Goal: Complete application form

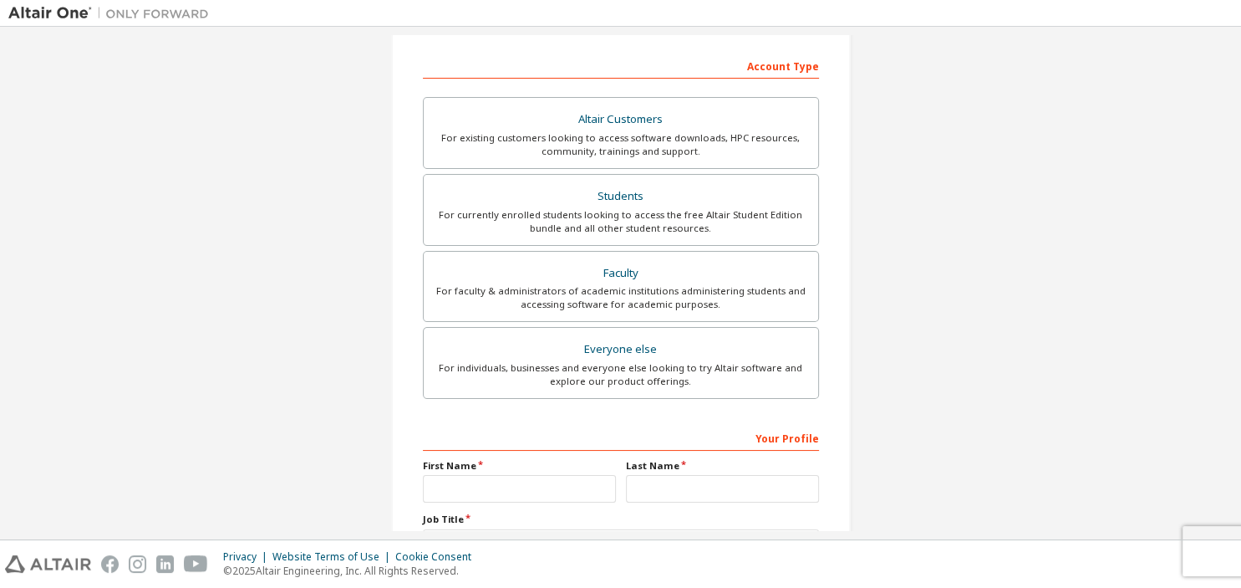
scroll to position [283, 0]
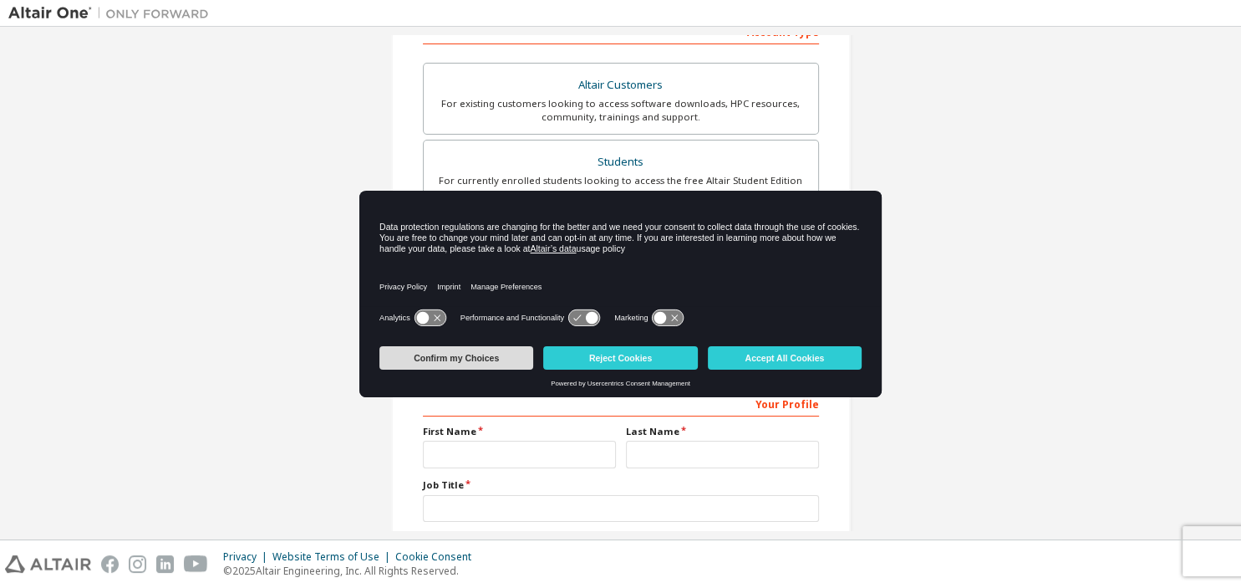
click at [510, 353] on button "Confirm my Choices" at bounding box center [457, 357] width 154 height 23
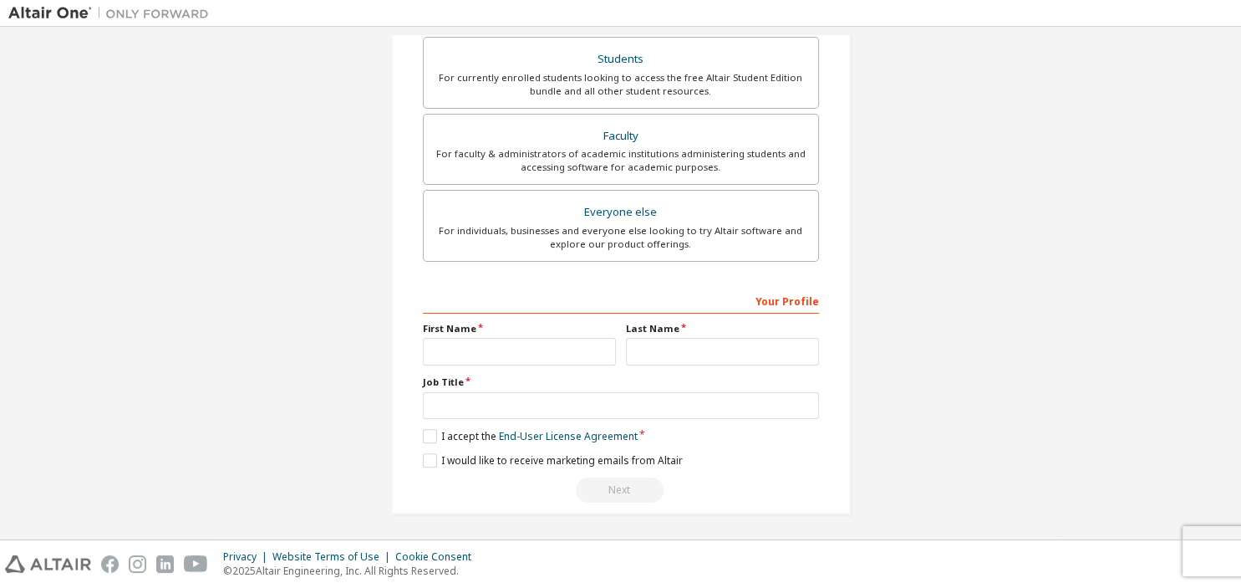
scroll to position [0, 0]
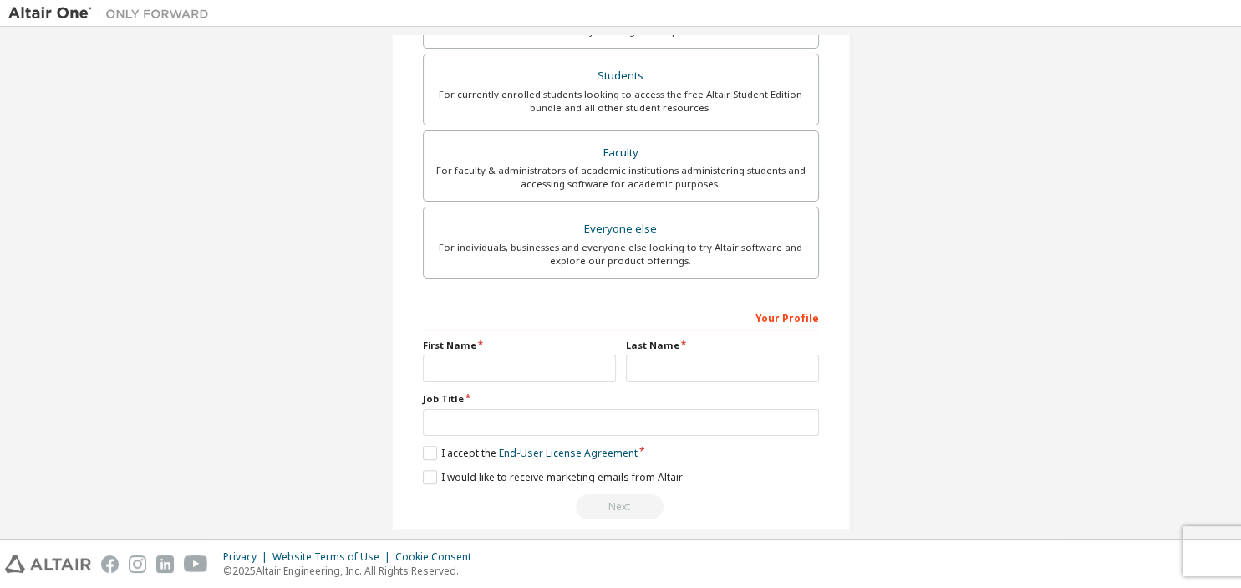
scroll to position [386, 0]
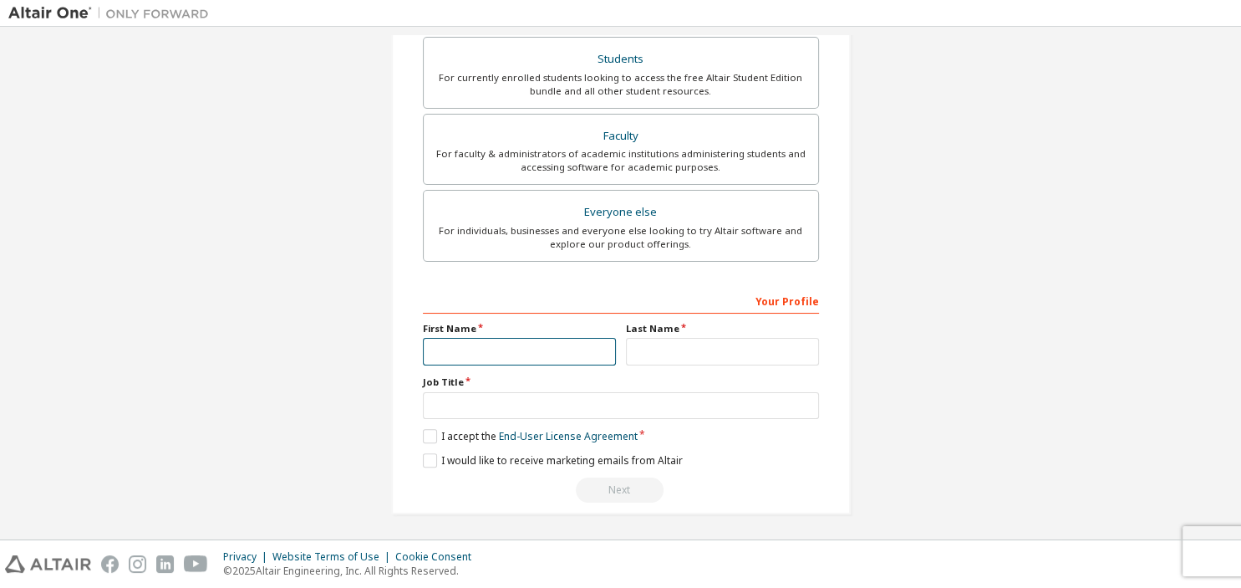
click at [540, 344] on input "text" at bounding box center [519, 352] width 193 height 28
type input "*****"
click at [687, 342] on input "text" at bounding box center [722, 352] width 193 height 28
type input "********"
click at [547, 406] on input "text" at bounding box center [621, 406] width 396 height 28
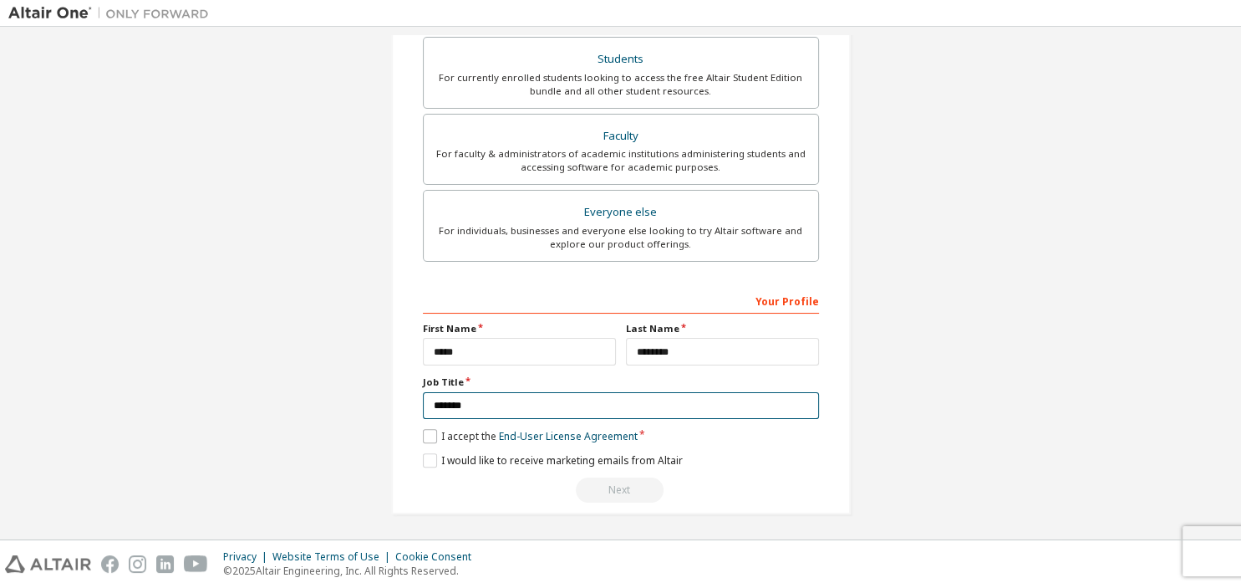
type input "*******"
click at [425, 437] on label "I accept the End-User License Agreement" at bounding box center [530, 436] width 215 height 14
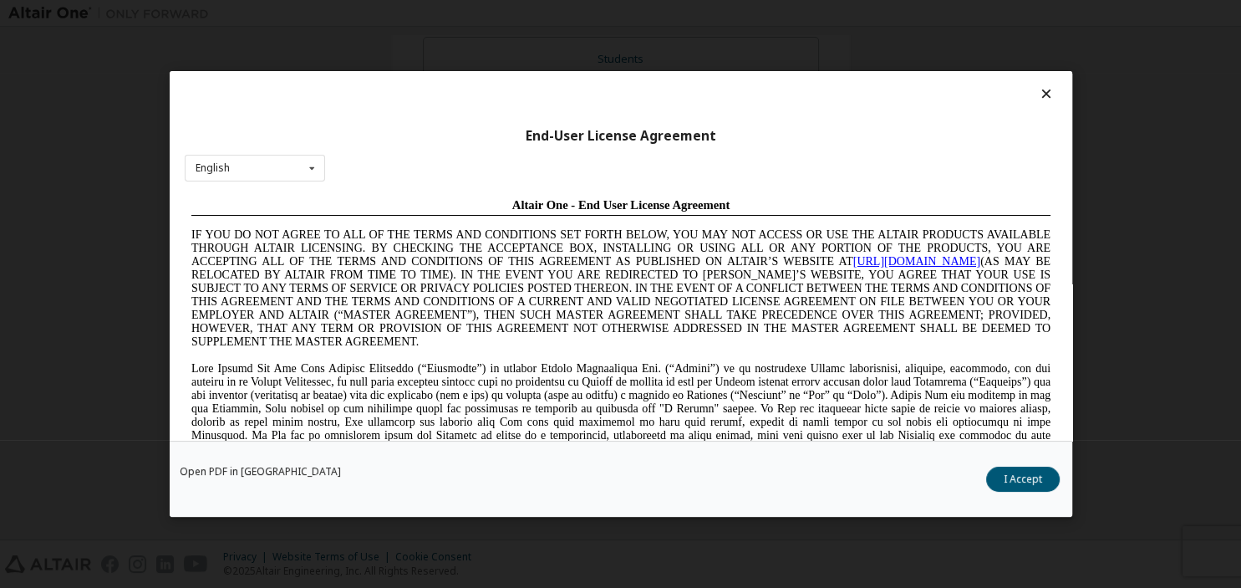
scroll to position [0, 0]
click at [1031, 480] on button "I Accept" at bounding box center [1023, 478] width 74 height 25
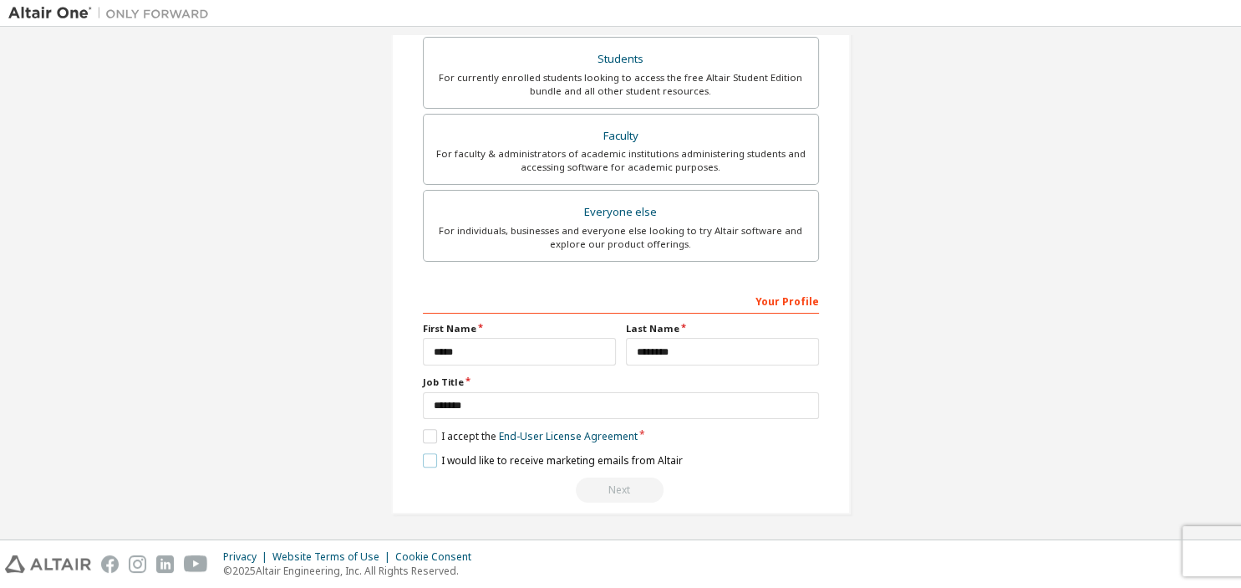
click at [430, 458] on label "I would like to receive marketing emails from Altair" at bounding box center [553, 460] width 260 height 14
click at [426, 456] on label "I would like to receive marketing emails from Altair" at bounding box center [553, 460] width 260 height 14
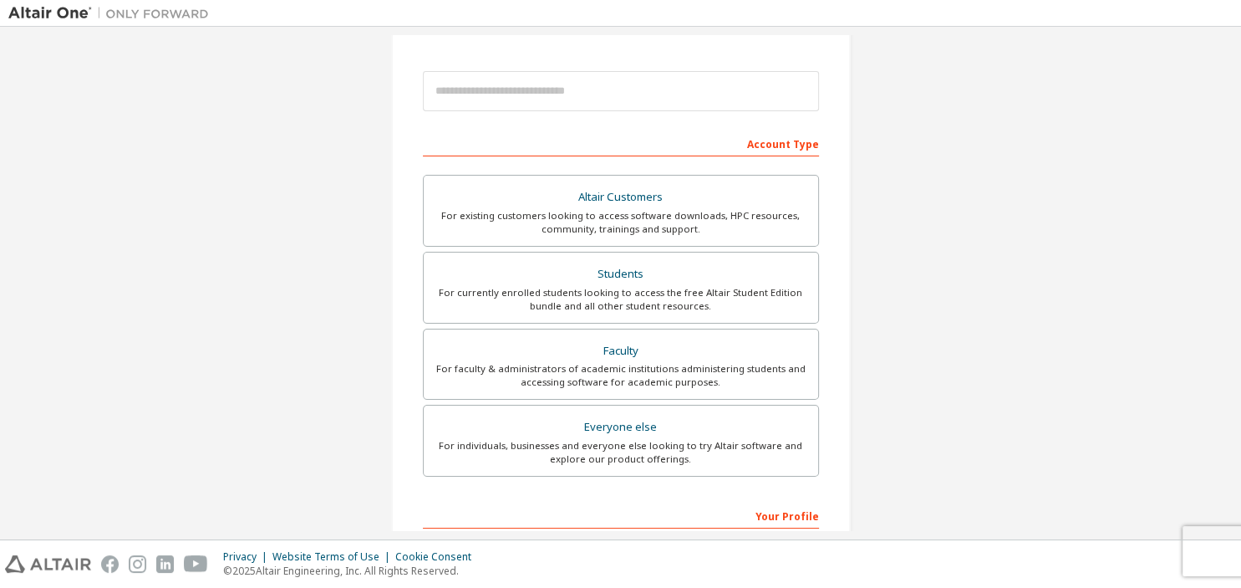
scroll to position [386, 0]
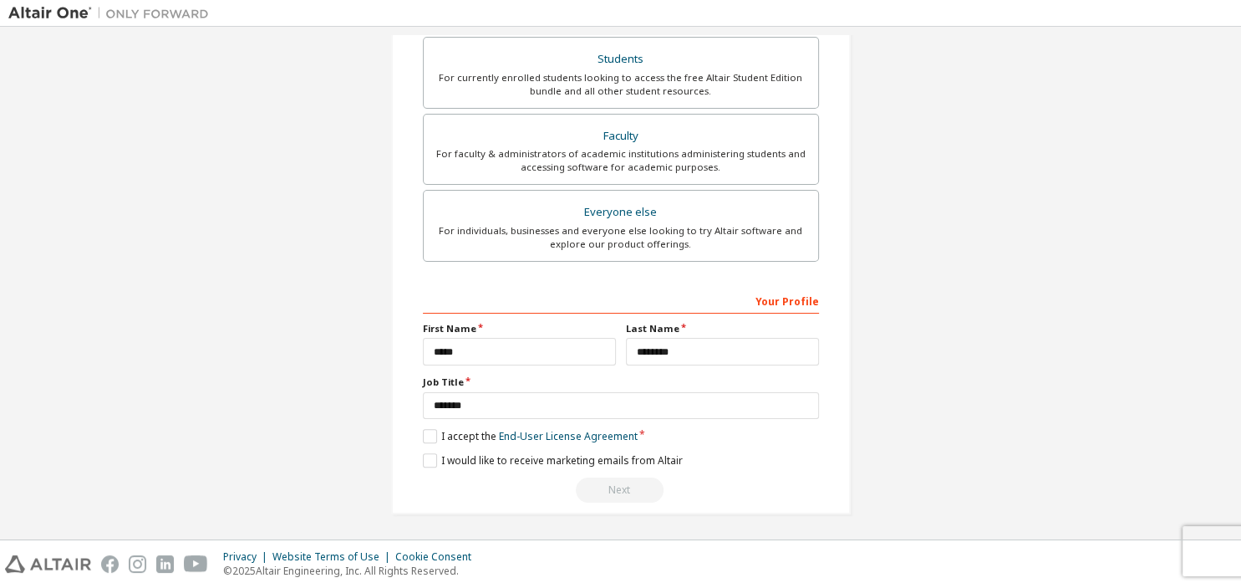
click at [630, 490] on div "Next" at bounding box center [621, 489] width 396 height 25
click at [609, 484] on div "Next" at bounding box center [621, 489] width 396 height 25
click at [432, 458] on label "I would like to receive marketing emails from Altair" at bounding box center [553, 460] width 260 height 14
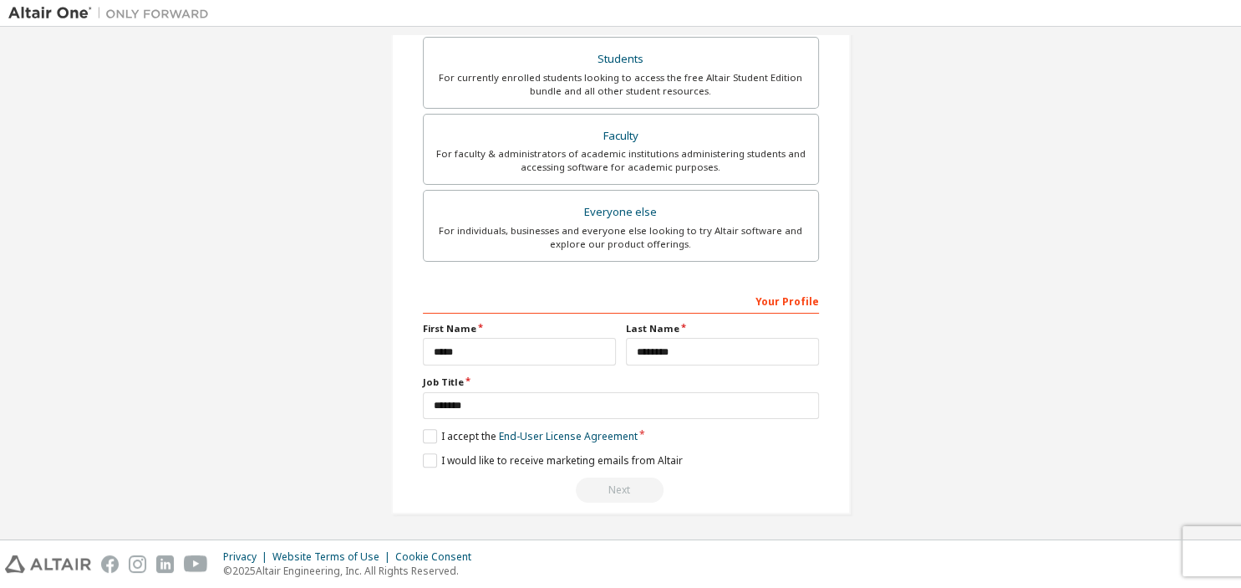
click at [606, 483] on div "Next" at bounding box center [621, 489] width 396 height 25
click at [431, 446] on div "**********" at bounding box center [621, 395] width 396 height 217
click at [431, 453] on label "I would like to receive marketing emails from Altair" at bounding box center [553, 460] width 260 height 14
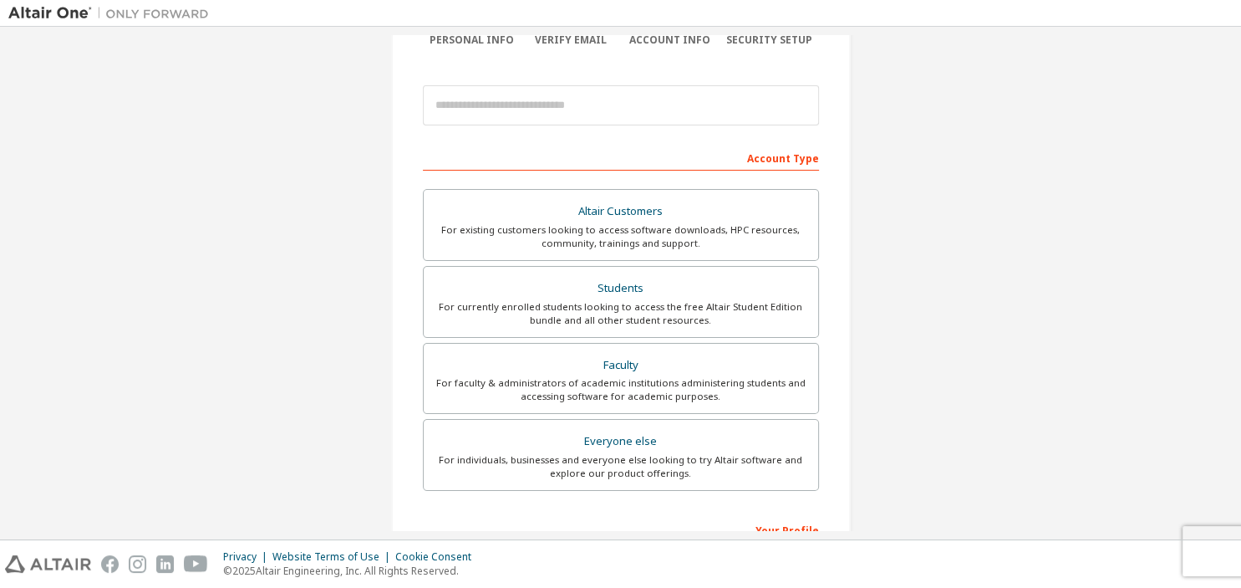
scroll to position [150, 0]
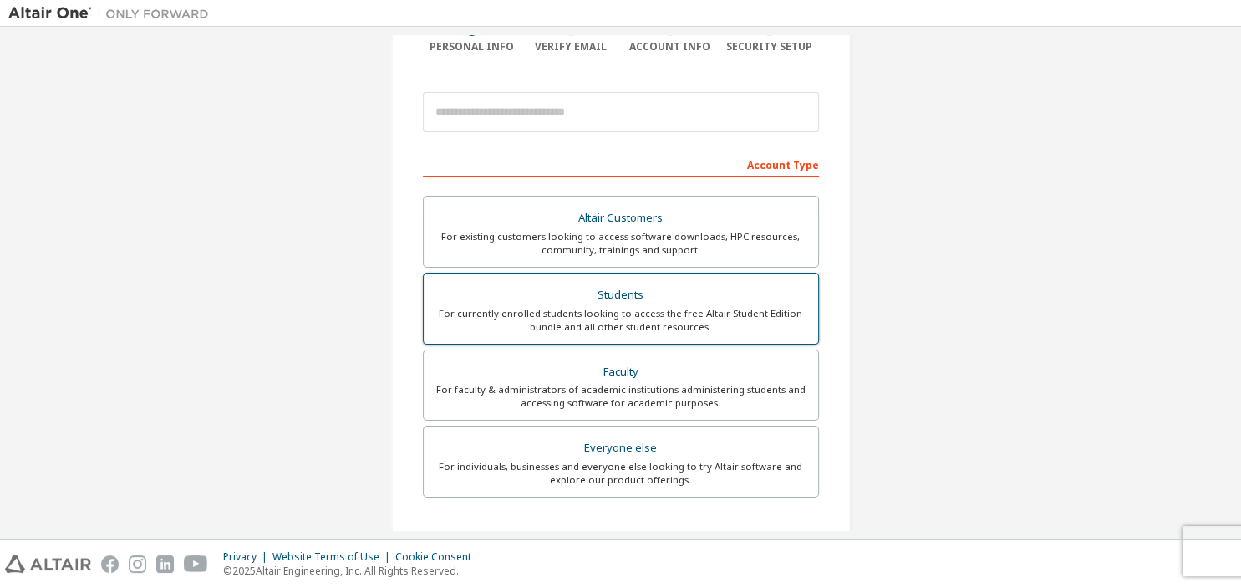
click at [637, 296] on div "Students" at bounding box center [621, 294] width 375 height 23
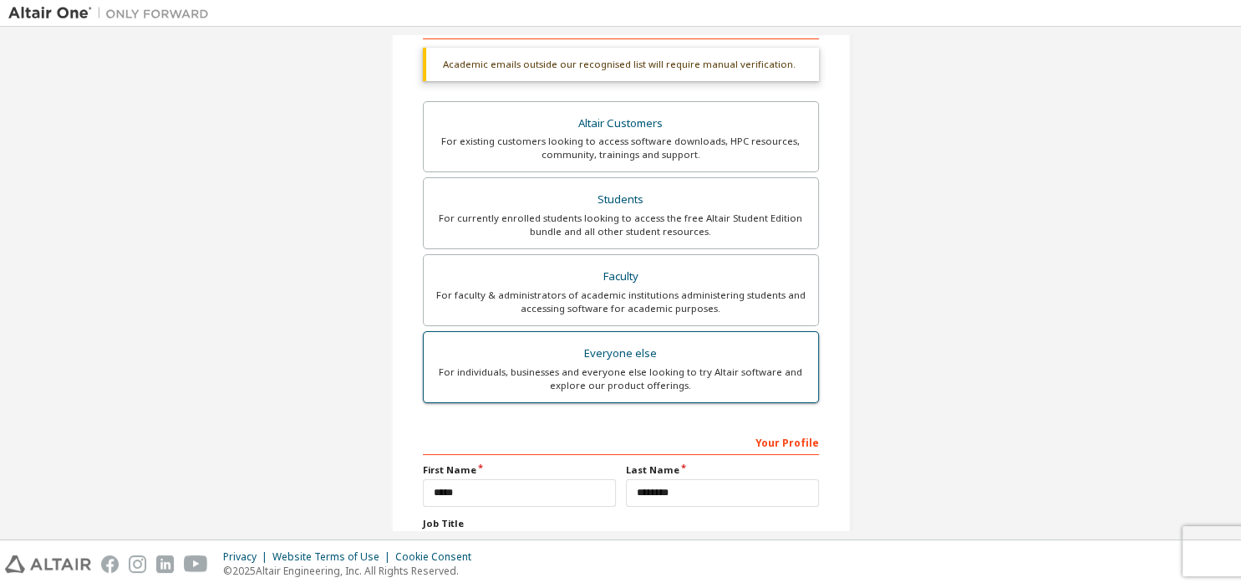
scroll to position [288, 0]
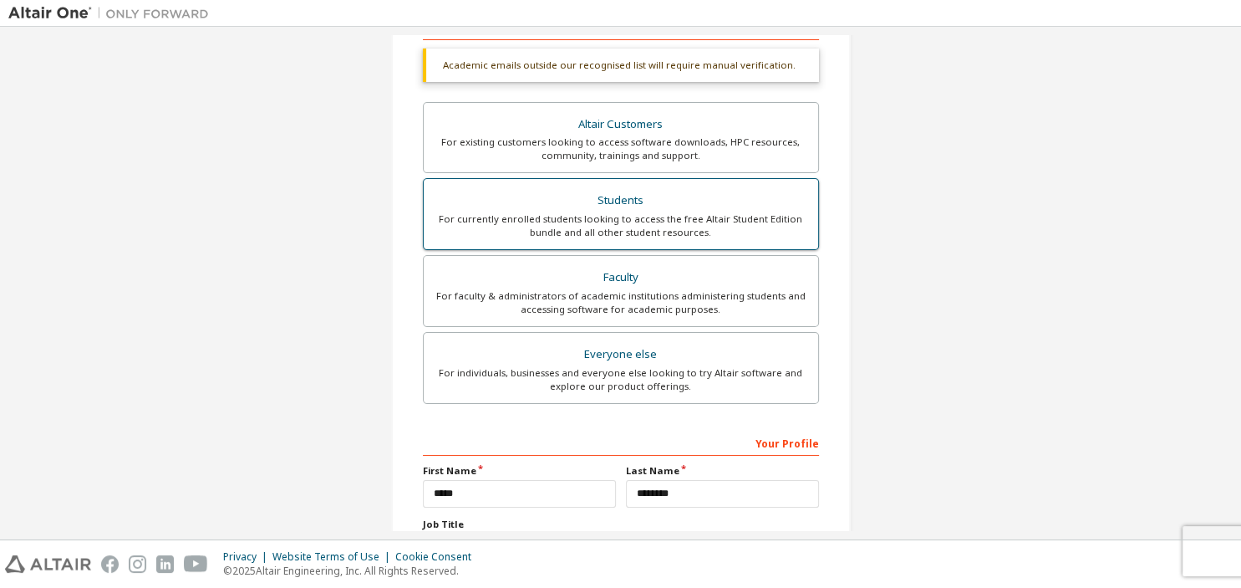
click at [737, 201] on div "Students" at bounding box center [621, 200] width 375 height 23
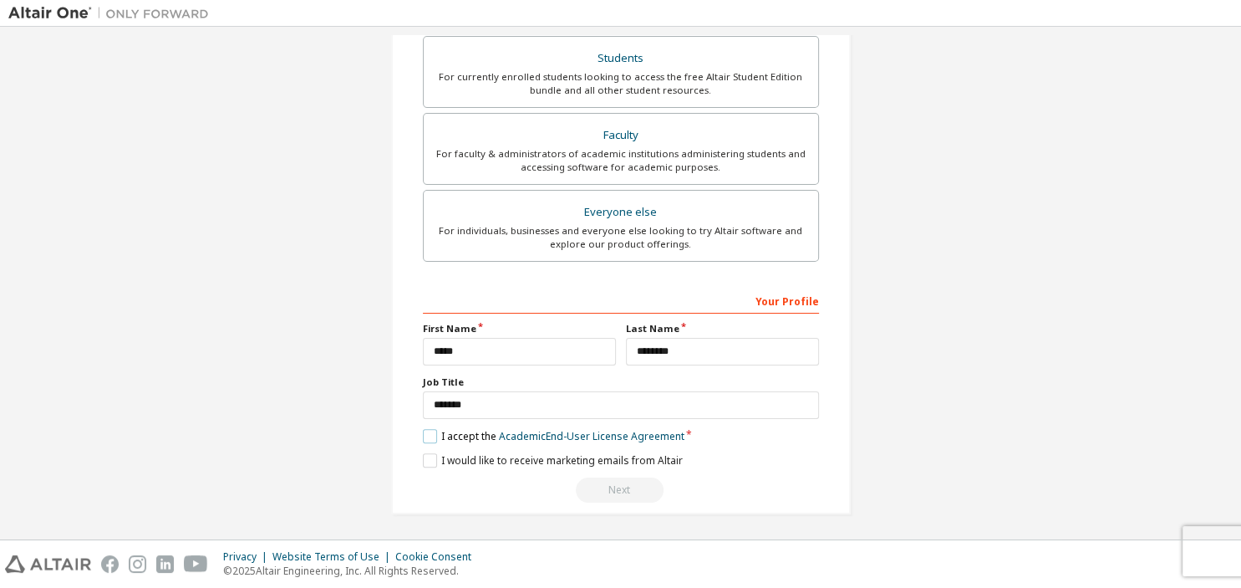
click at [429, 431] on label "I accept the Academic End-User License Agreement" at bounding box center [554, 436] width 262 height 14
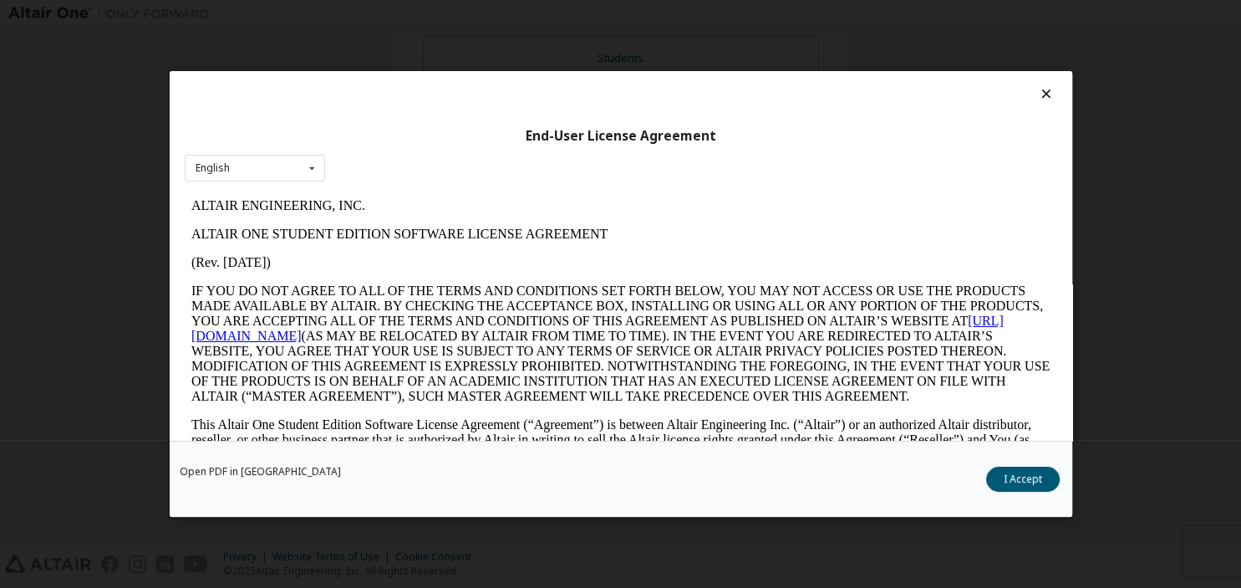
scroll to position [0, 0]
click at [1011, 476] on button "I Accept" at bounding box center [1023, 478] width 74 height 25
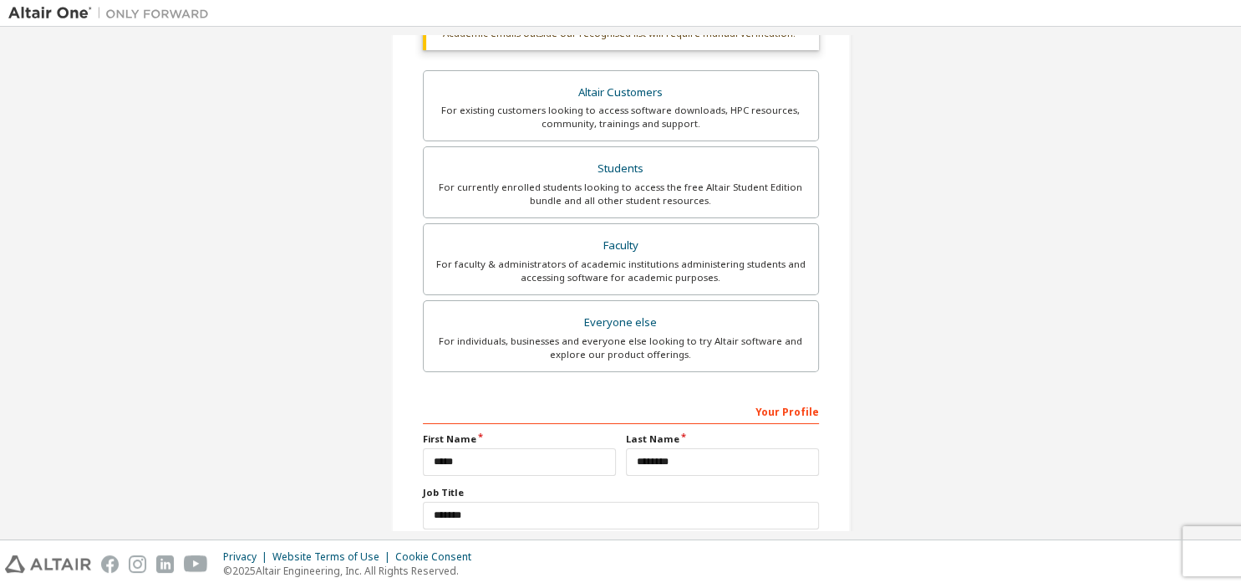
scroll to position [430, 0]
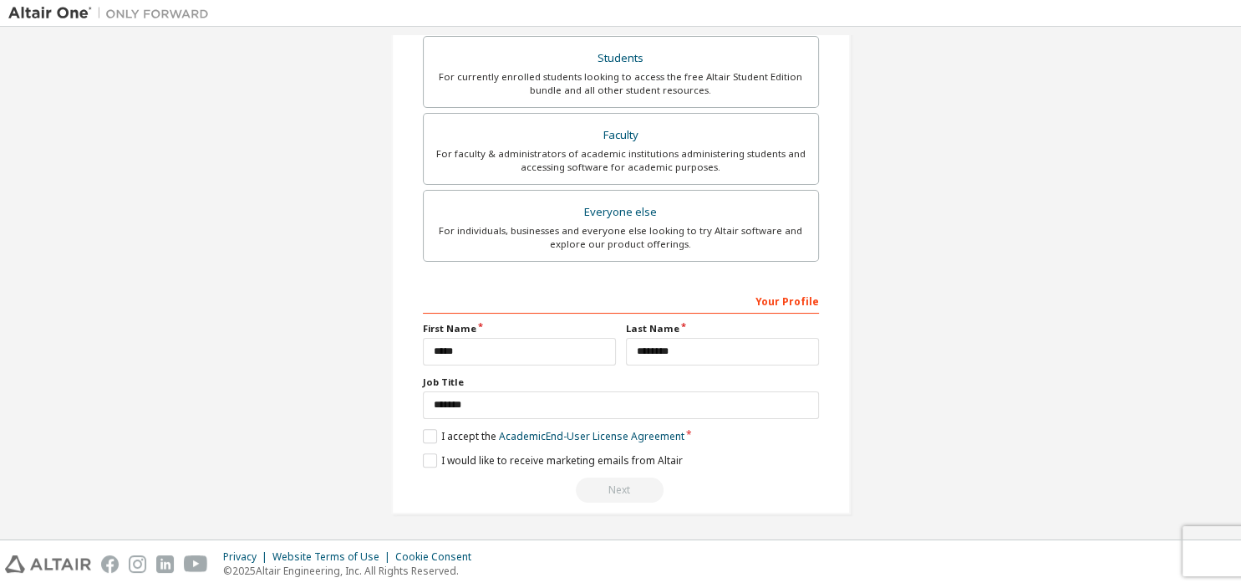
click at [634, 488] on div "Next" at bounding box center [621, 489] width 396 height 25
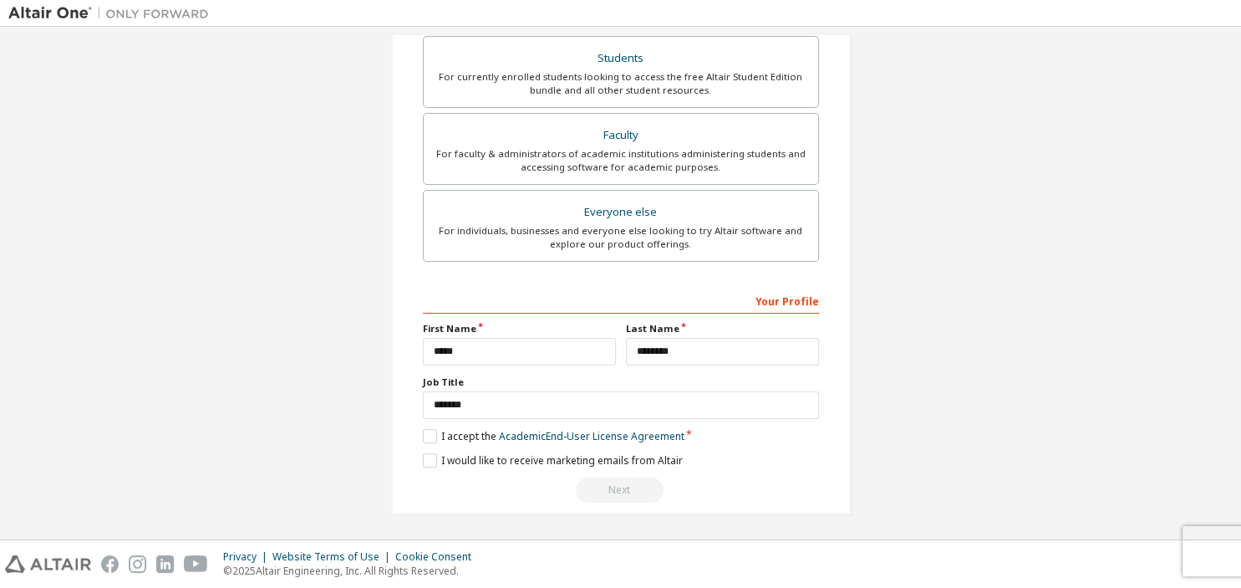
click at [634, 488] on div "Next" at bounding box center [621, 489] width 396 height 25
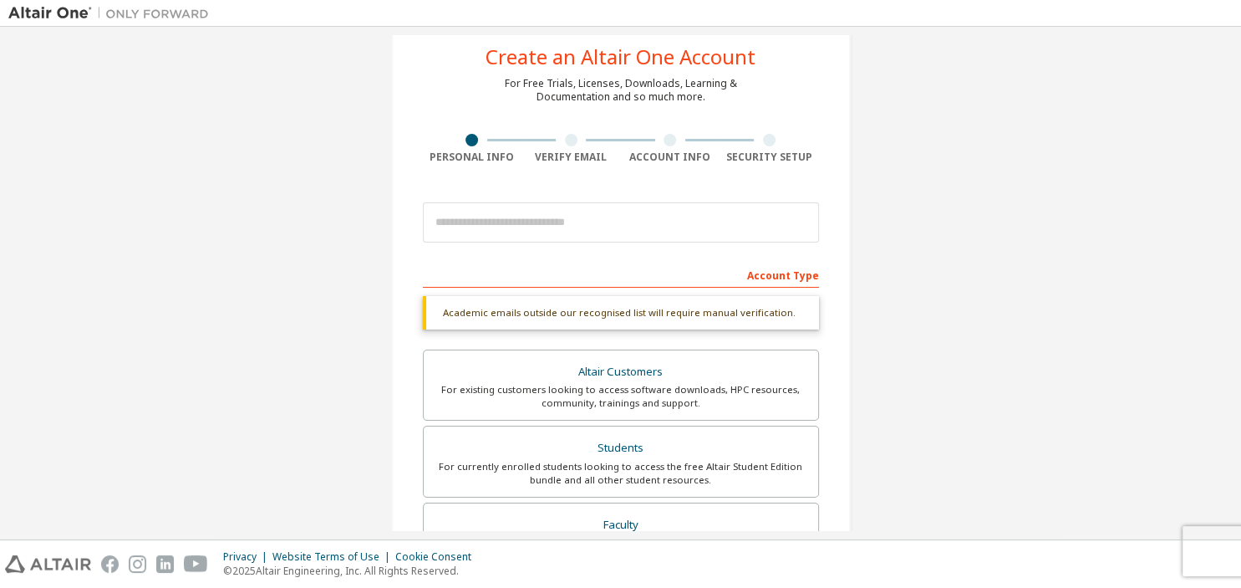
scroll to position [0, 0]
